Goal: Information Seeking & Learning: Learn about a topic

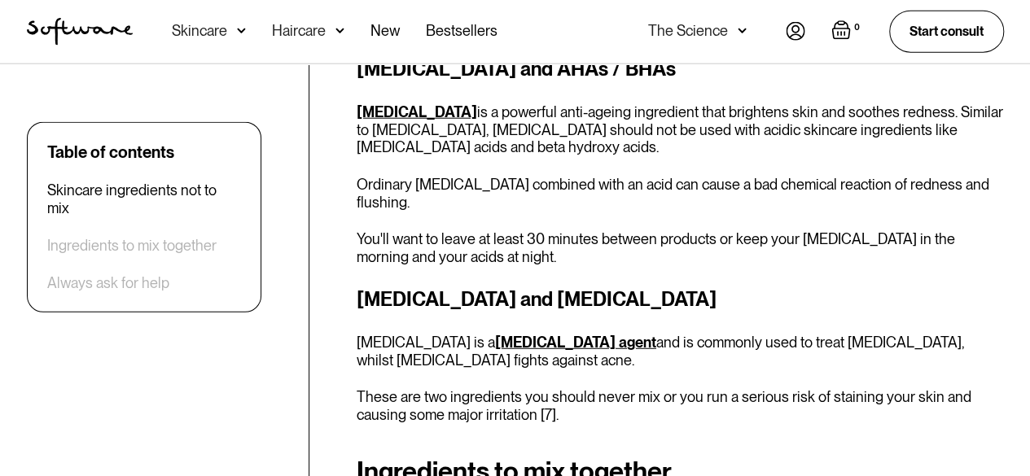
scroll to position [2031, 0]
click at [547, 335] on link "[MEDICAL_DATA] agent" at bounding box center [575, 343] width 161 height 17
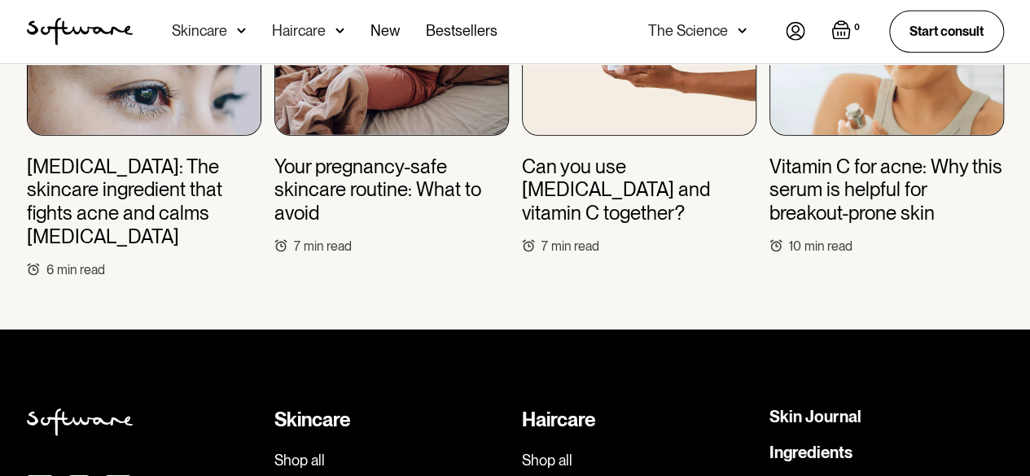
scroll to position [5413, 0]
